Goal: Transaction & Acquisition: Obtain resource

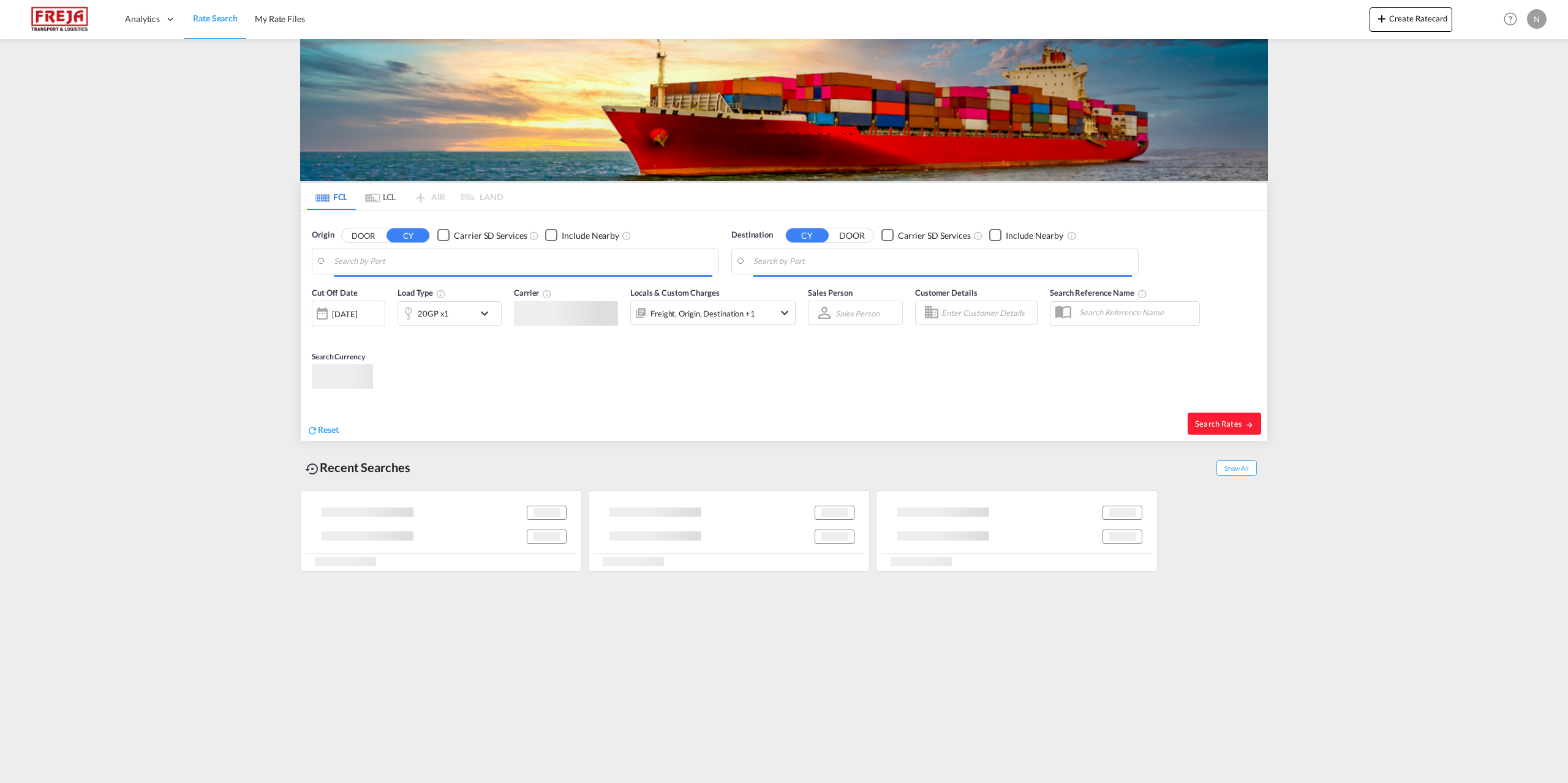
type input "[GEOGRAPHIC_DATA], DKFRC"
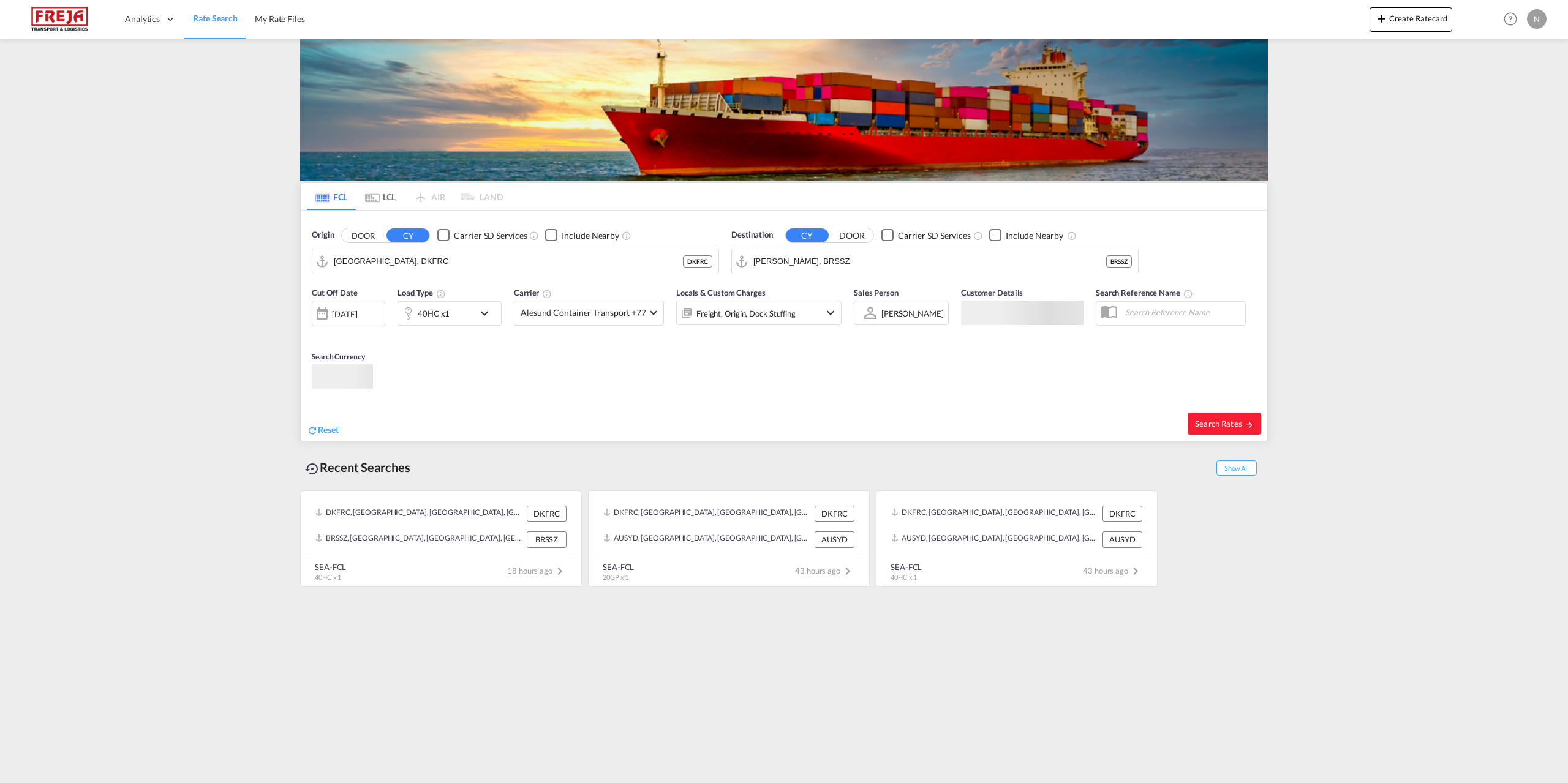
click at [888, 263] on input "[PERSON_NAME], BRSSZ" at bounding box center [930, 262] width 353 height 19
click at [806, 323] on div "Beirut [GEOGRAPHIC_DATA] LBBEY" at bounding box center [848, 332] width 233 height 37
type input "[GEOGRAPHIC_DATA], LBBEY"
click at [645, 322] on md-select-value "Alesund Container Transport +77" at bounding box center [589, 313] width 149 height 24
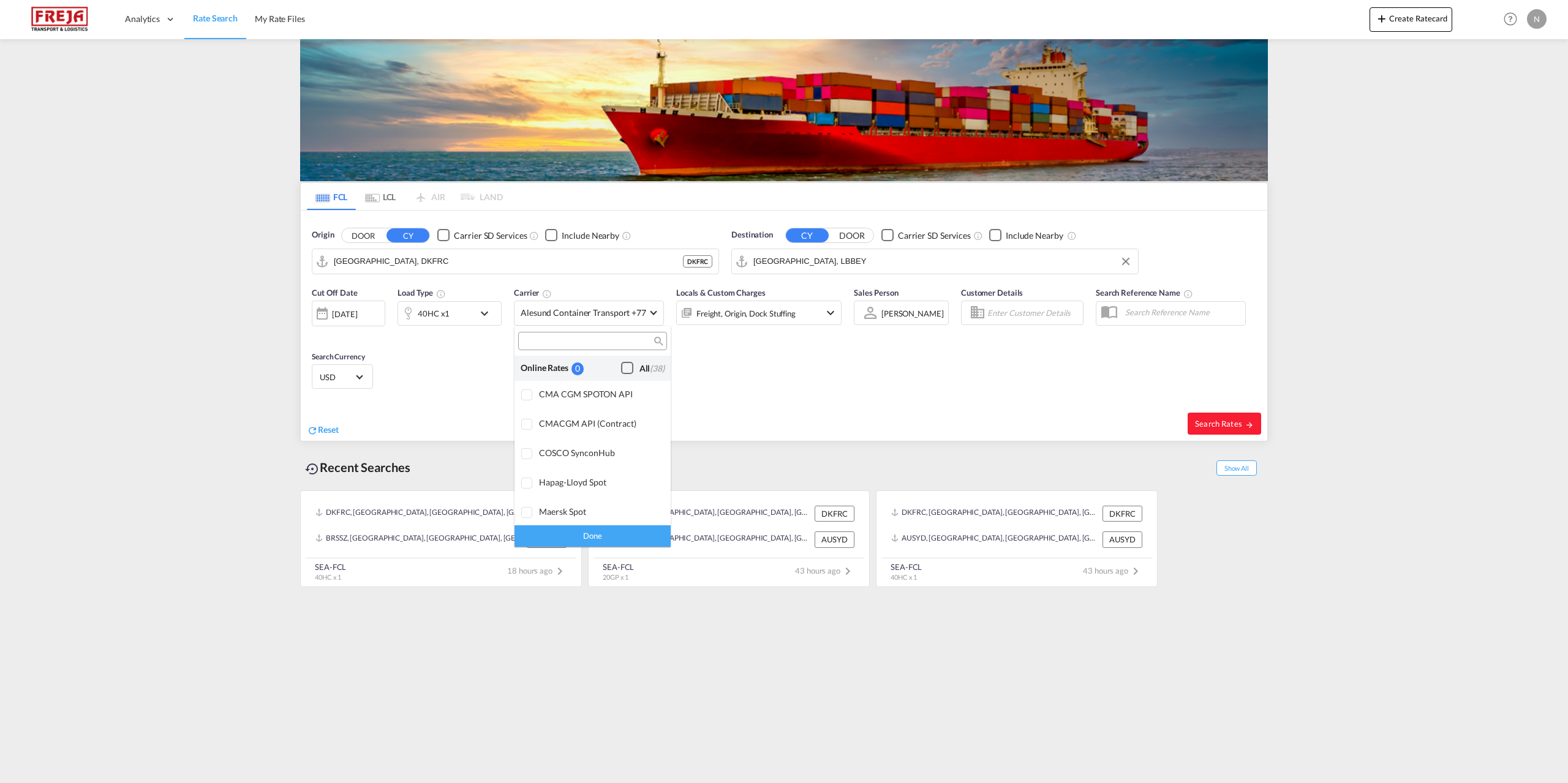
click at [622, 370] on div "Checkbox No Ink" at bounding box center [627, 368] width 12 height 12
click at [580, 544] on div "Done" at bounding box center [592, 536] width 156 height 22
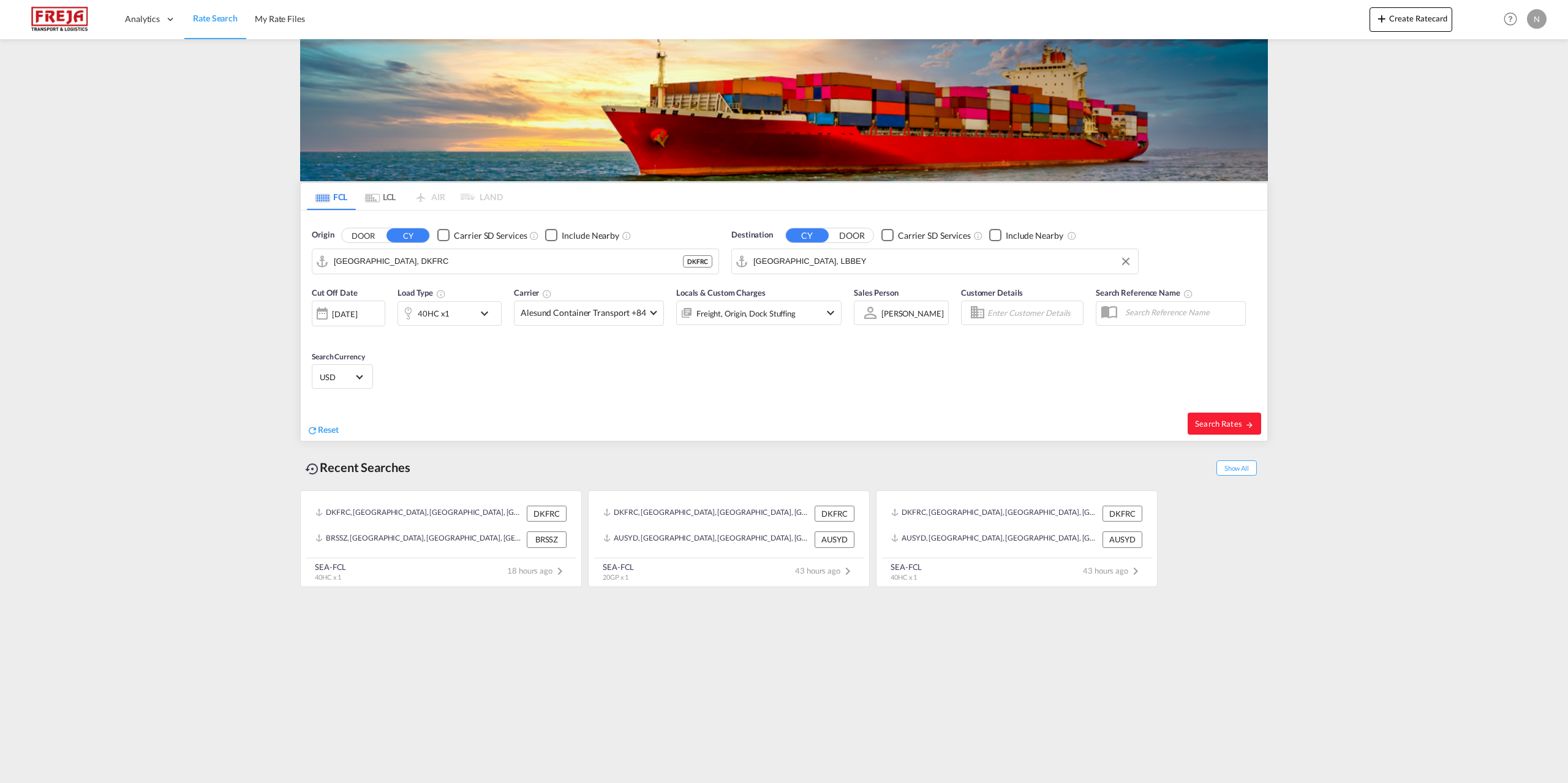
click at [458, 312] on div "40HC x1" at bounding box center [436, 314] width 76 height 24
click at [561, 363] on md-icon "icon-plus-circle-outline" at bounding box center [563, 366] width 14 height 14
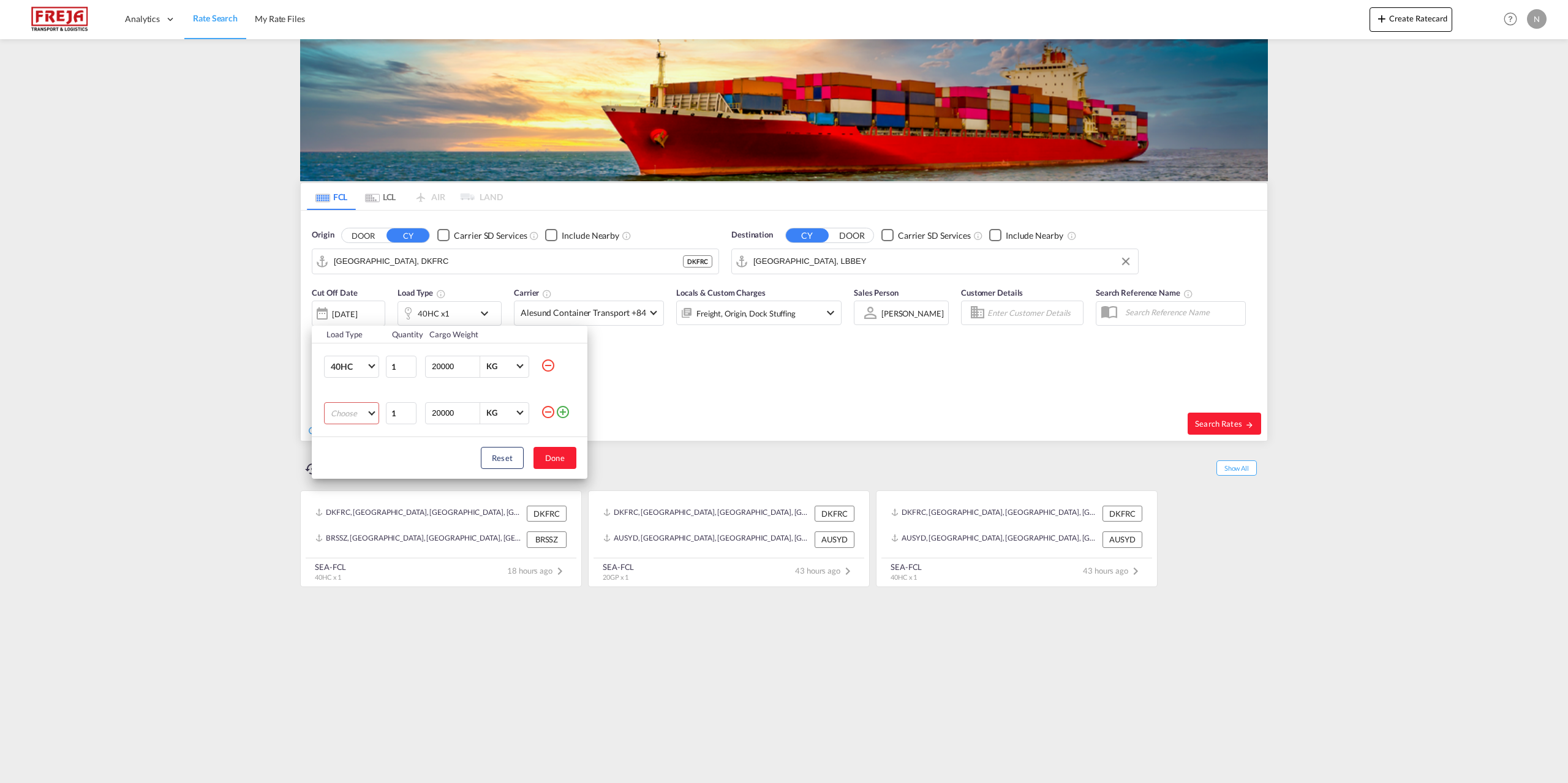
click at [348, 415] on md-select "Choose 20GP 40GP 40HC 45HC 20RE 40RE 40HR 20OT 40OT 20FR 40FR 40NR 20NR 45S 20T…" at bounding box center [351, 413] width 55 height 22
click at [352, 416] on md-option "20GP" at bounding box center [363, 413] width 84 height 30
click at [550, 462] on button "Done" at bounding box center [555, 458] width 43 height 22
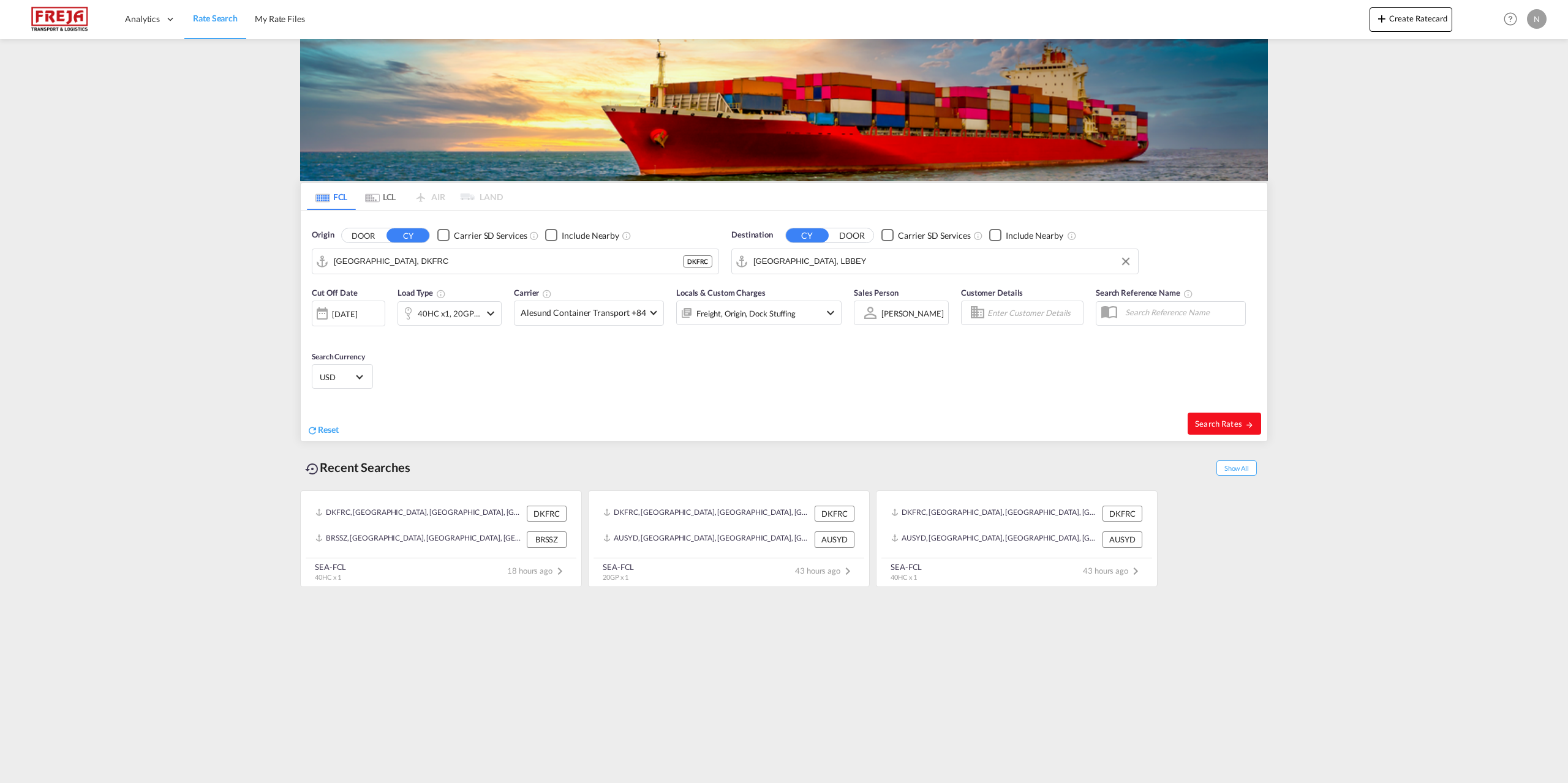
click at [1234, 420] on span "Search Rates" at bounding box center [1225, 424] width 59 height 10
type input "DKFRC to LBBEY / [DATE]"
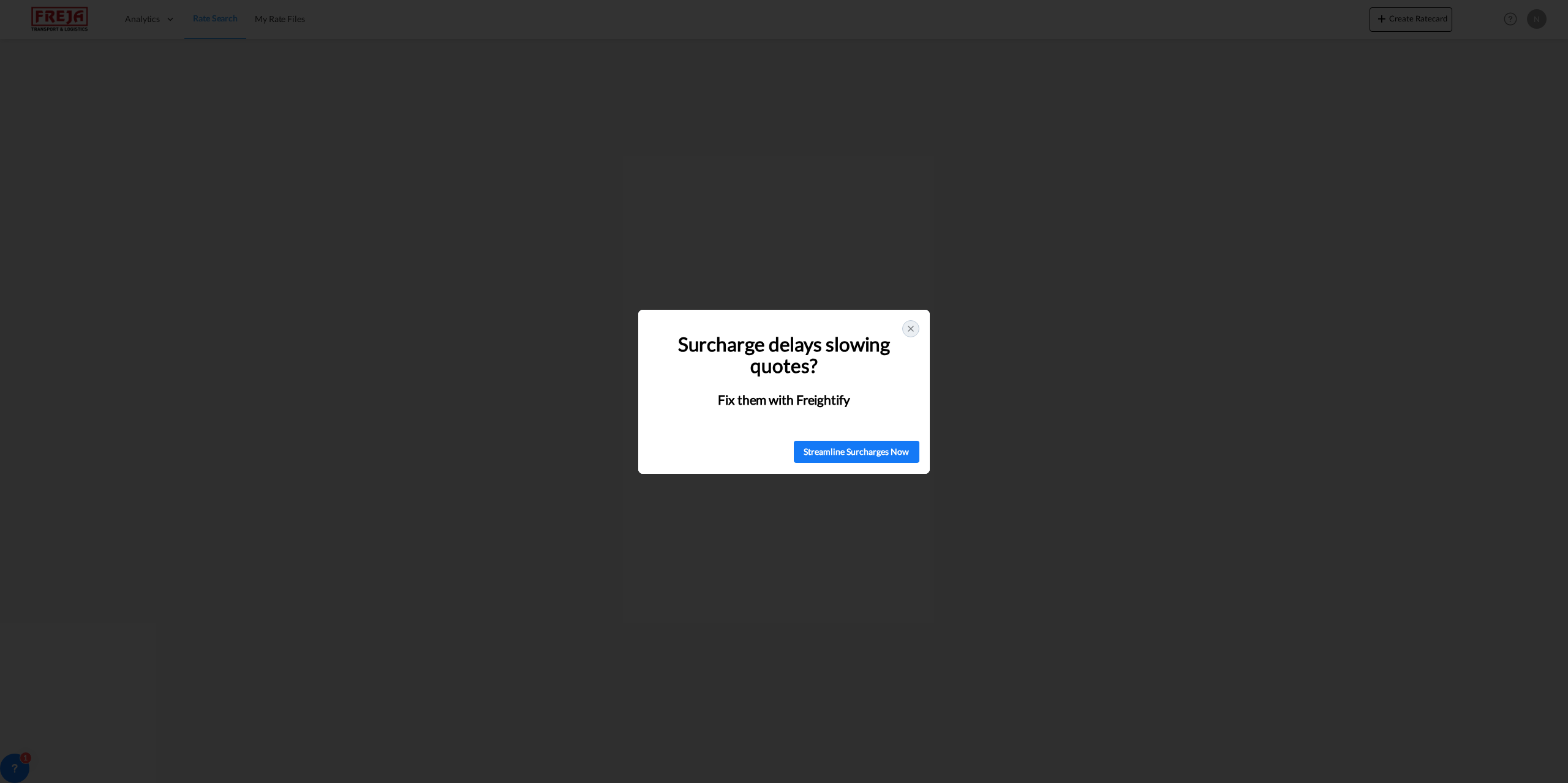
click at [911, 331] on icon at bounding box center [911, 329] width 10 height 10
